Goal: Information Seeking & Learning: Learn about a topic

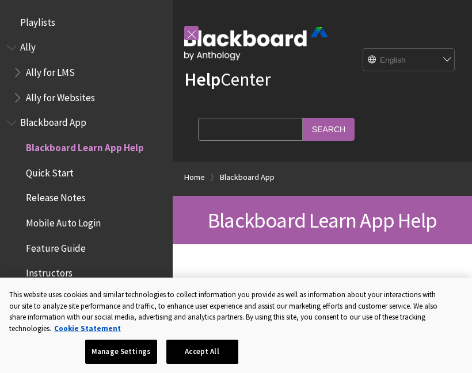
scroll to position [119, 0]
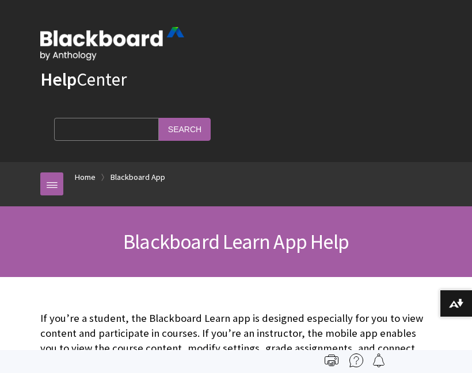
scroll to position [119, 0]
